Goal: Navigation & Orientation: Find specific page/section

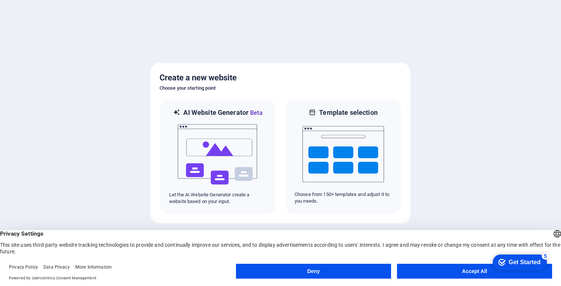
click at [453, 268] on button "Accept All" at bounding box center [474, 271] width 155 height 15
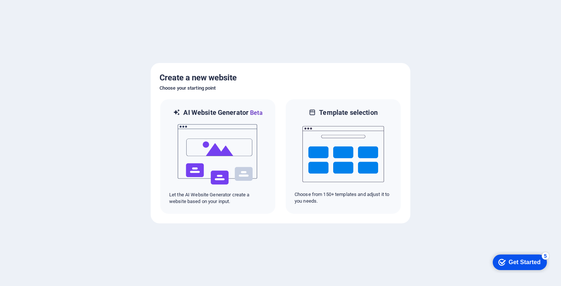
click at [514, 262] on div "Get Started" at bounding box center [525, 262] width 32 height 7
